Goal: Information Seeking & Learning: Learn about a topic

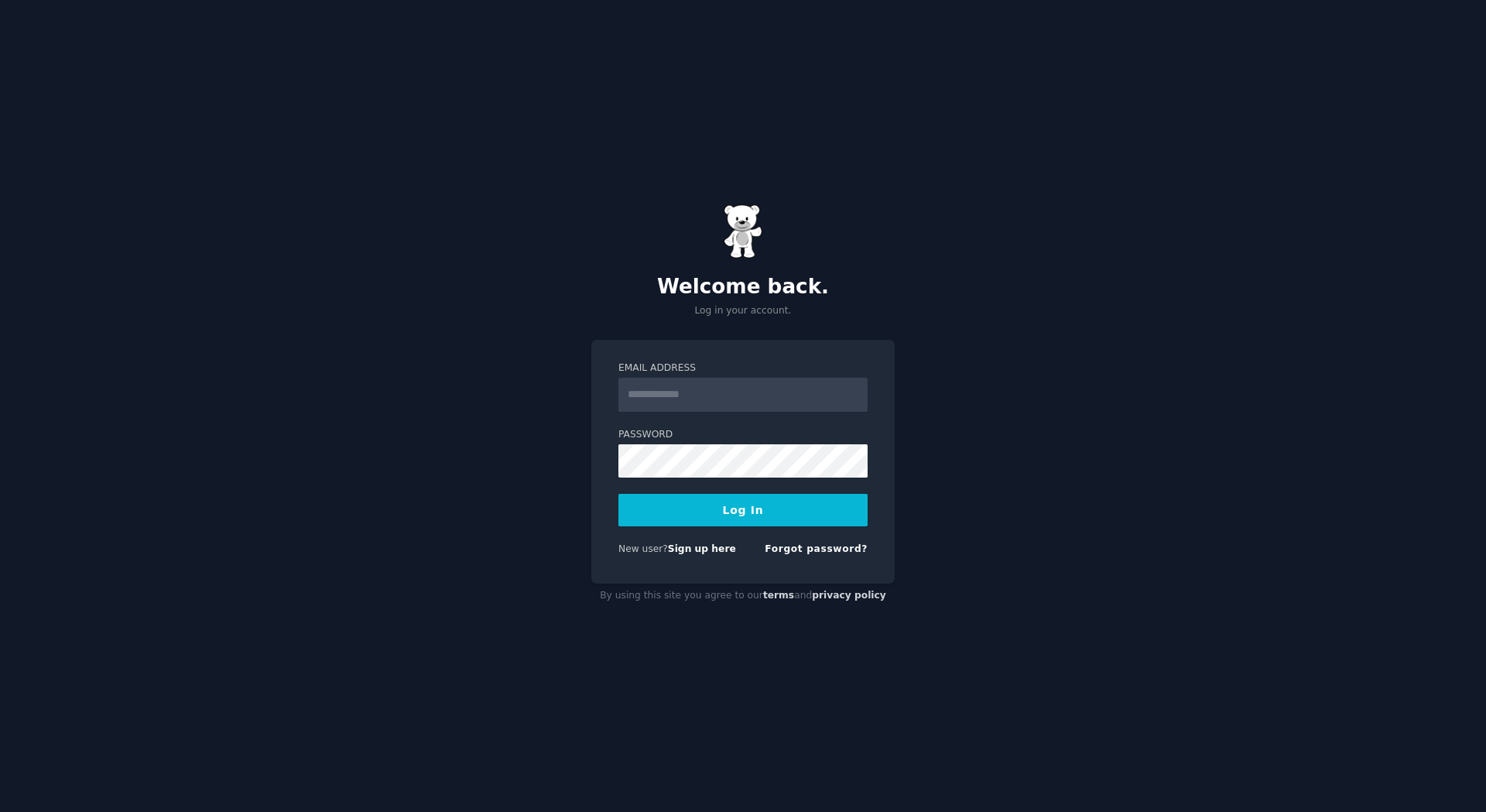
type input "**********"
click at [725, 521] on button "Log In" at bounding box center [743, 510] width 250 height 33
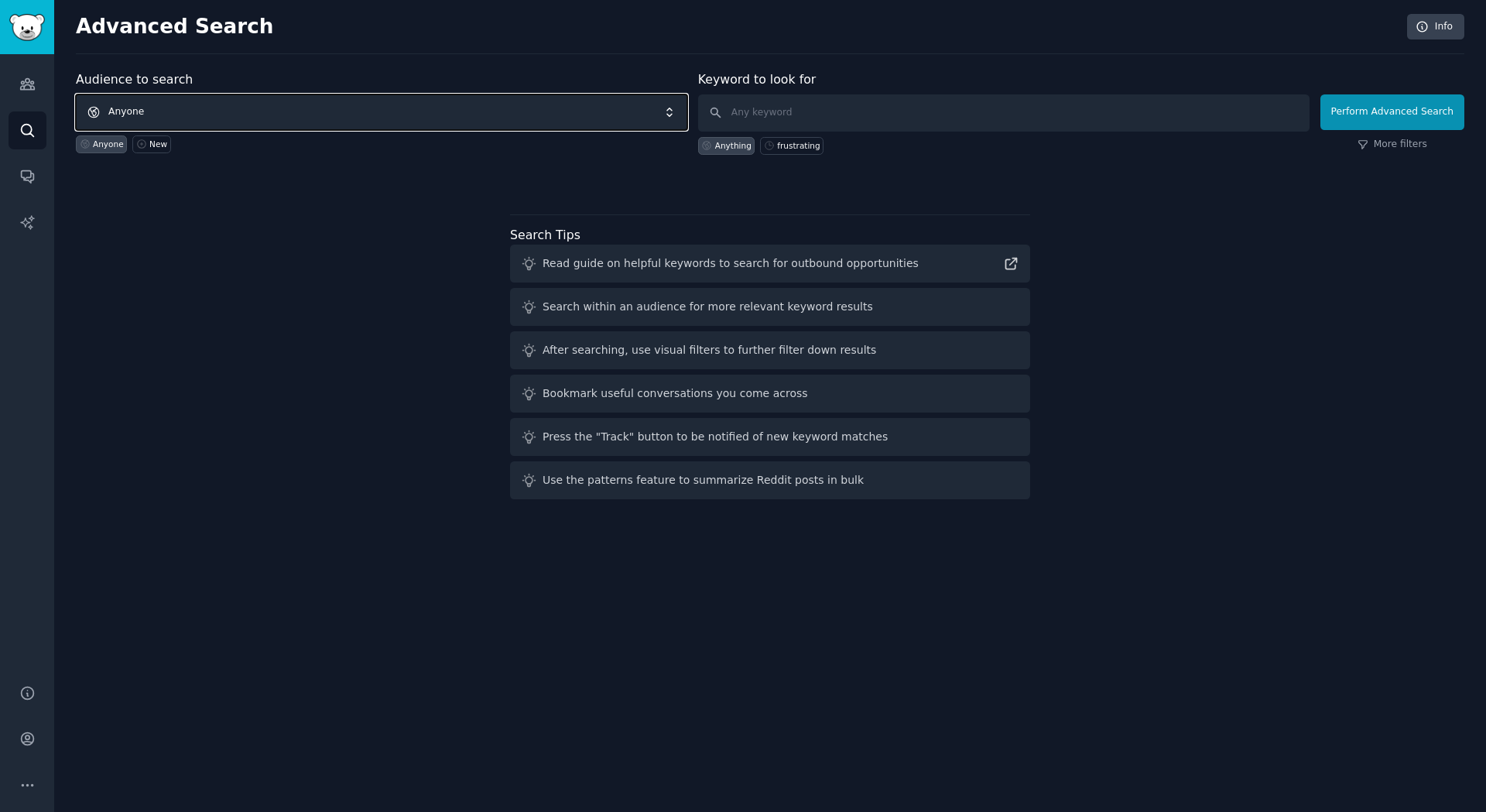
click at [399, 107] on span "Anyone" at bounding box center [381, 111] width 611 height 36
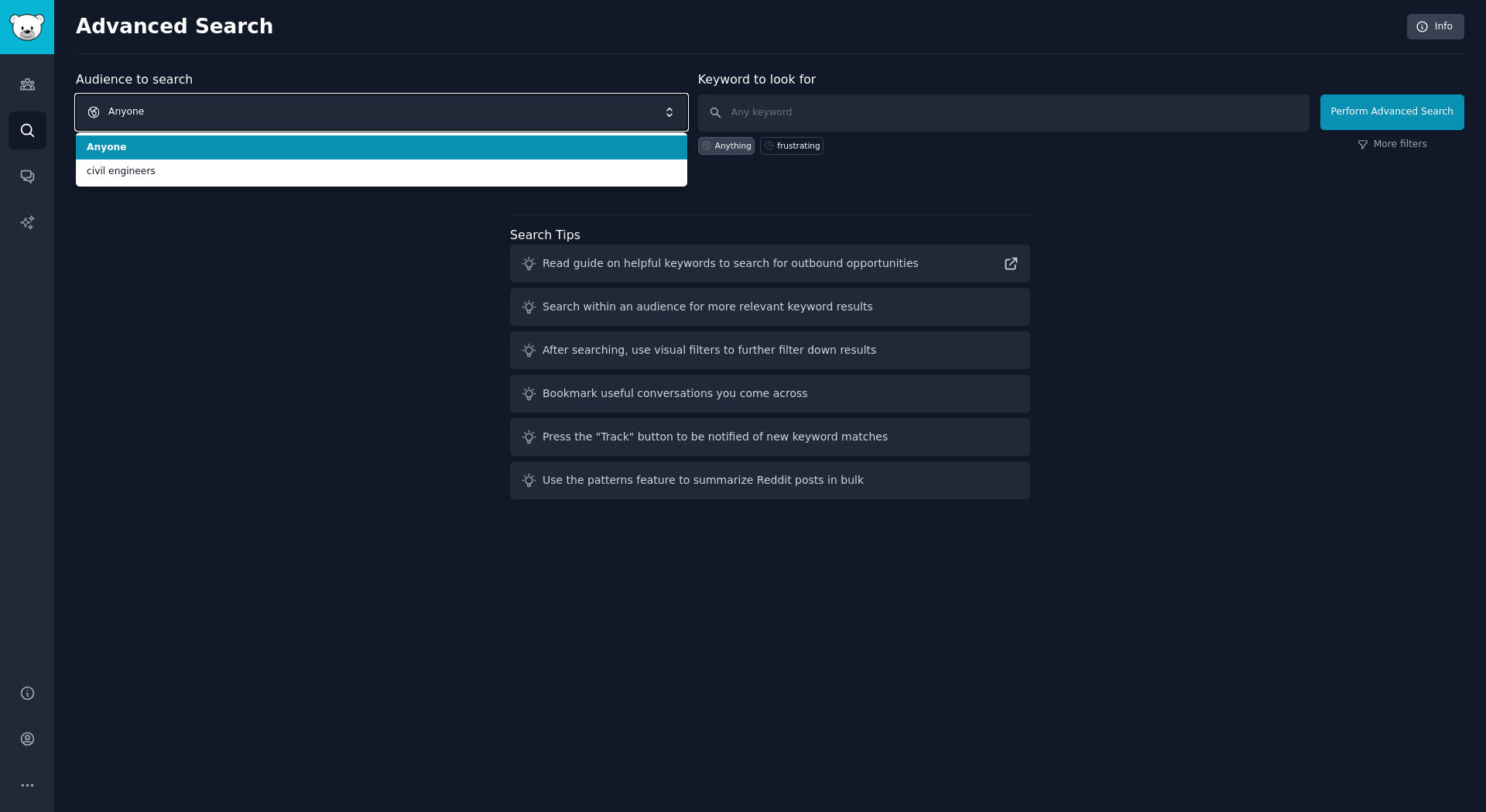
click at [399, 107] on span "Anyone" at bounding box center [381, 111] width 611 height 36
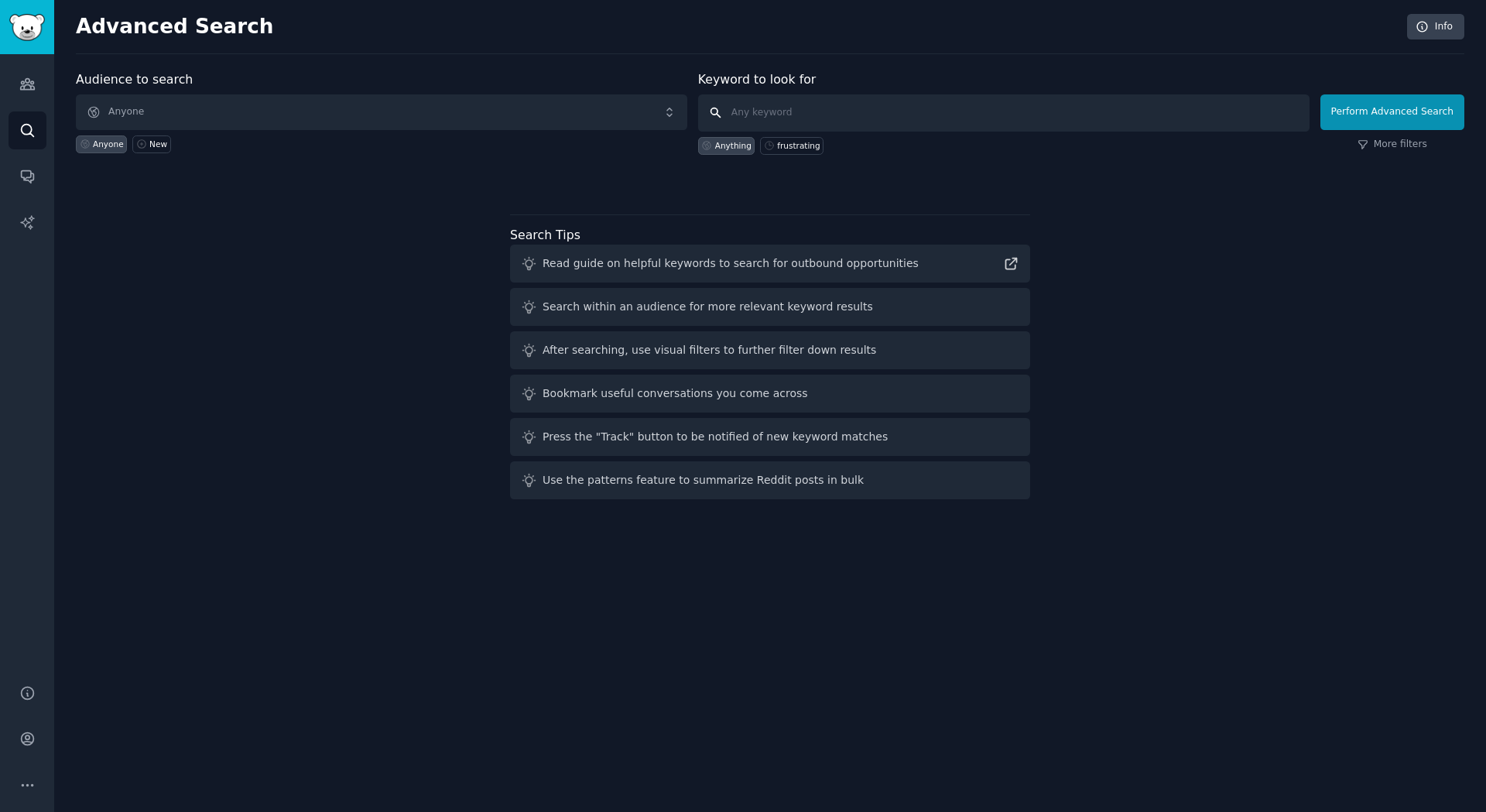
click at [789, 123] on input "text" at bounding box center [1003, 112] width 611 height 37
type input "construction payment mistrust"
click at [1436, 104] on button "Perform Advanced Search" at bounding box center [1392, 111] width 144 height 36
